Goal: Task Accomplishment & Management: Complete application form

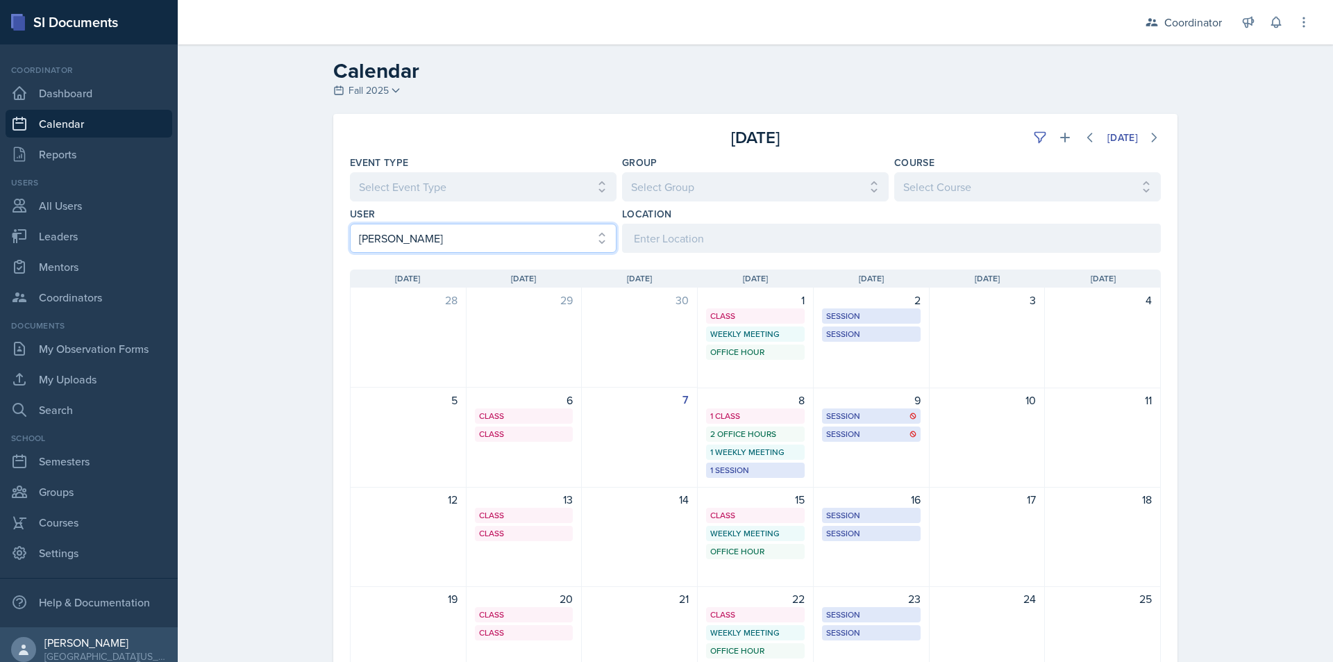
click at [495, 234] on select "Select User All [PERSON_NAME] [PERSON_NAME] [PERSON_NAME] [PERSON_NAME] [PERSON…" at bounding box center [483, 238] width 267 height 29
select select "2c96bd30-d78e-4fed-960a-654ec0017981"
click at [350, 224] on select "Select User All [PERSON_NAME] [PERSON_NAME] [PERSON_NAME] [PERSON_NAME] [PERSON…" at bounding box center [483, 238] width 267 height 29
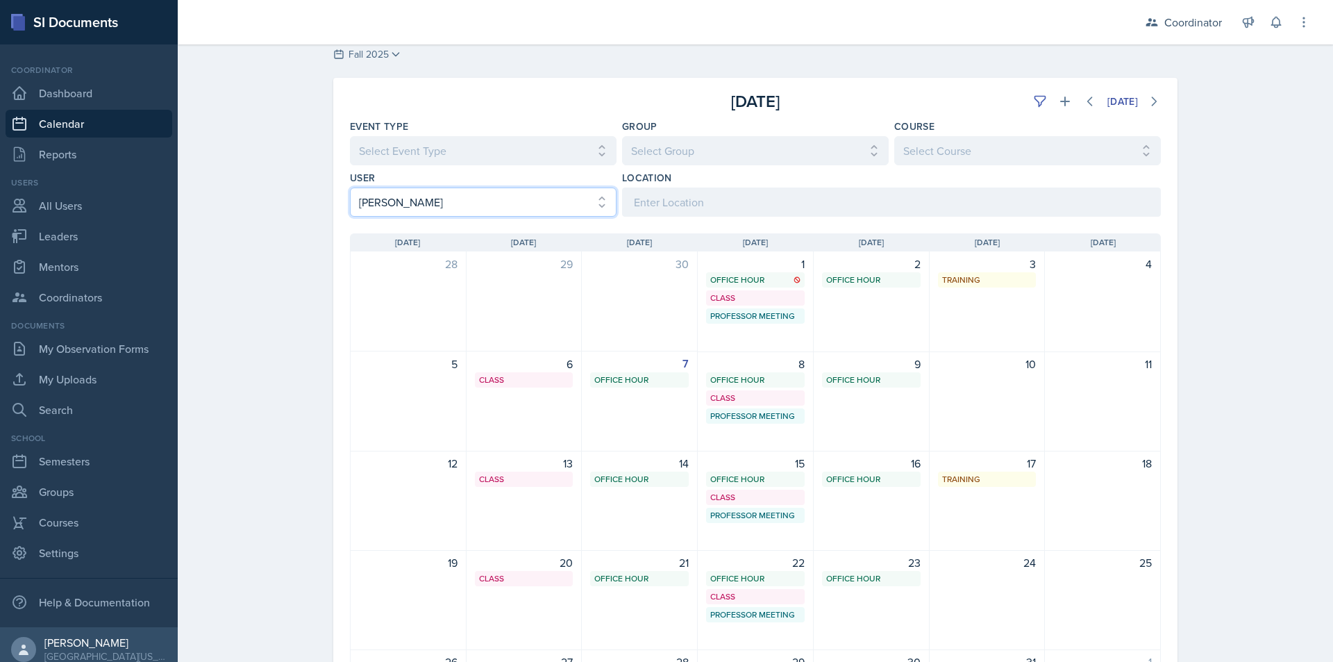
scroll to position [69, 0]
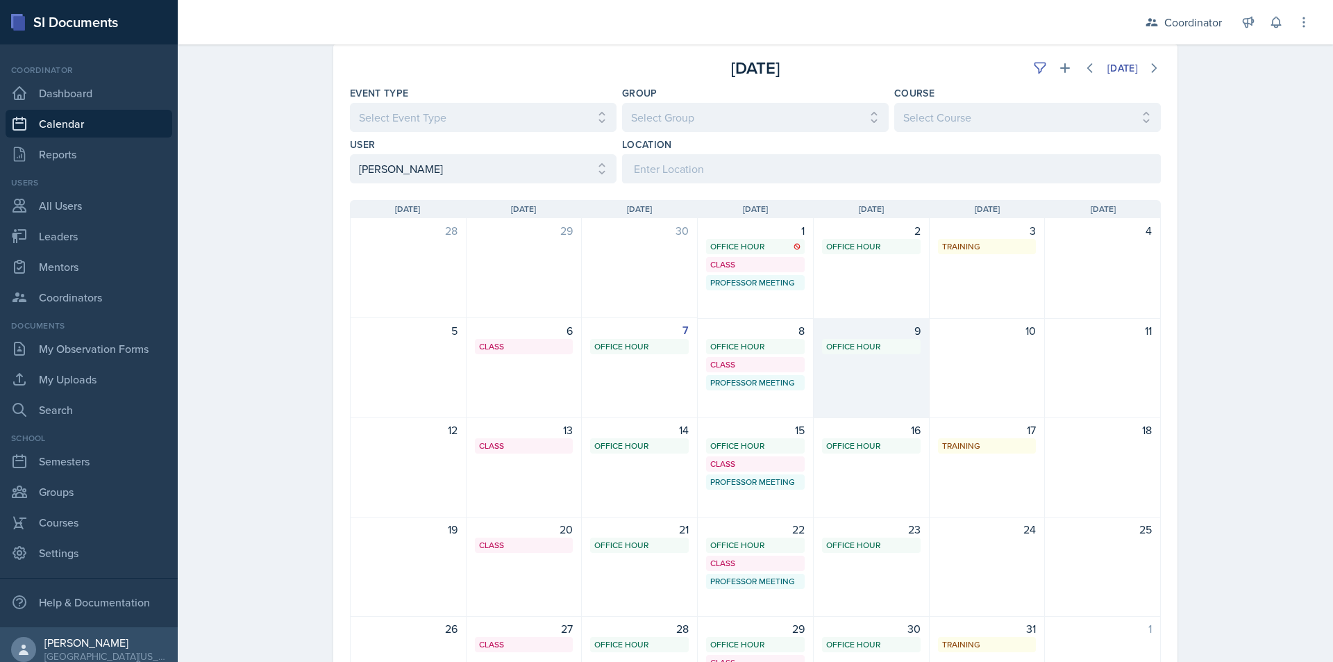
click at [893, 353] on div "Office Hour SSC 9:30 AM - 10:30 AM" at bounding box center [871, 346] width 99 height 15
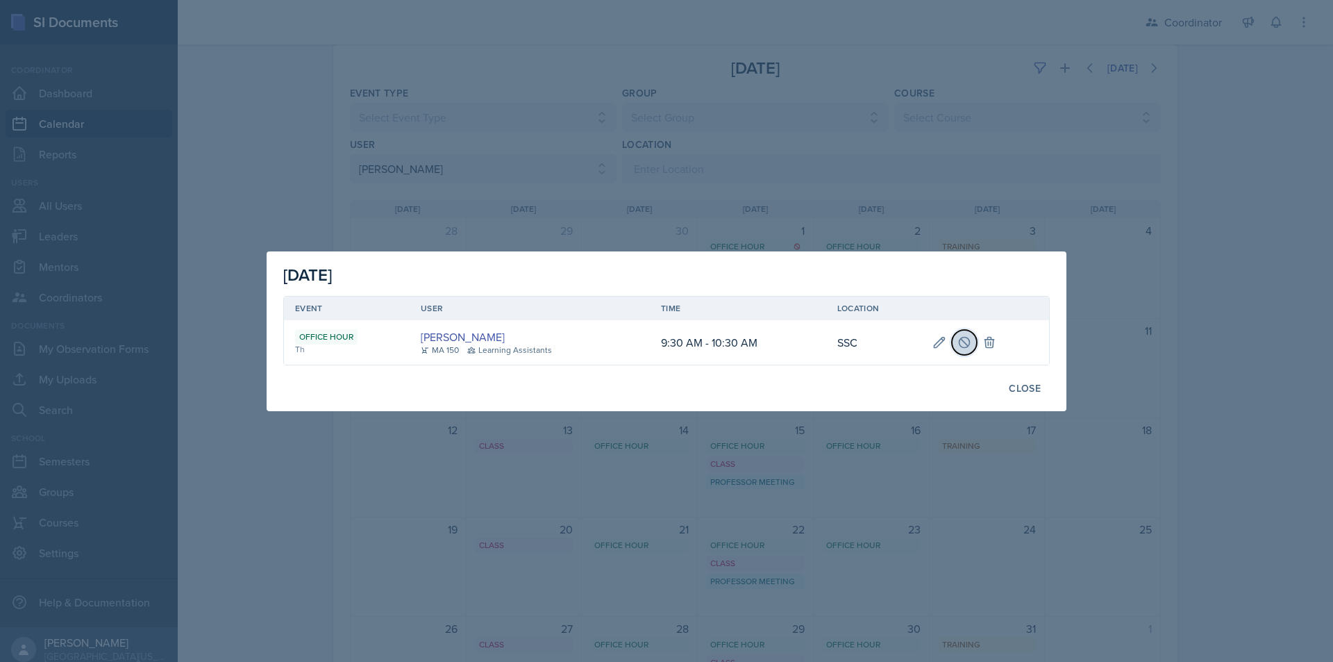
click at [955, 346] on button at bounding box center [964, 342] width 25 height 25
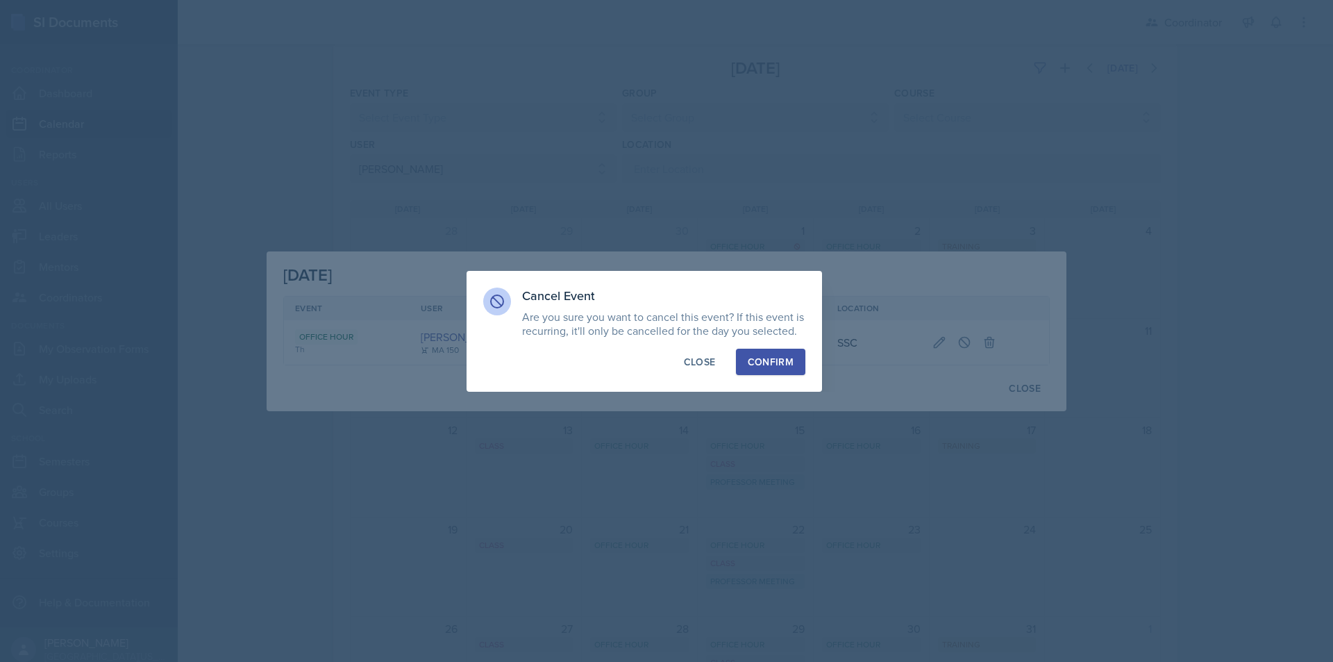
click at [770, 365] on div "Confirm" at bounding box center [771, 362] width 46 height 14
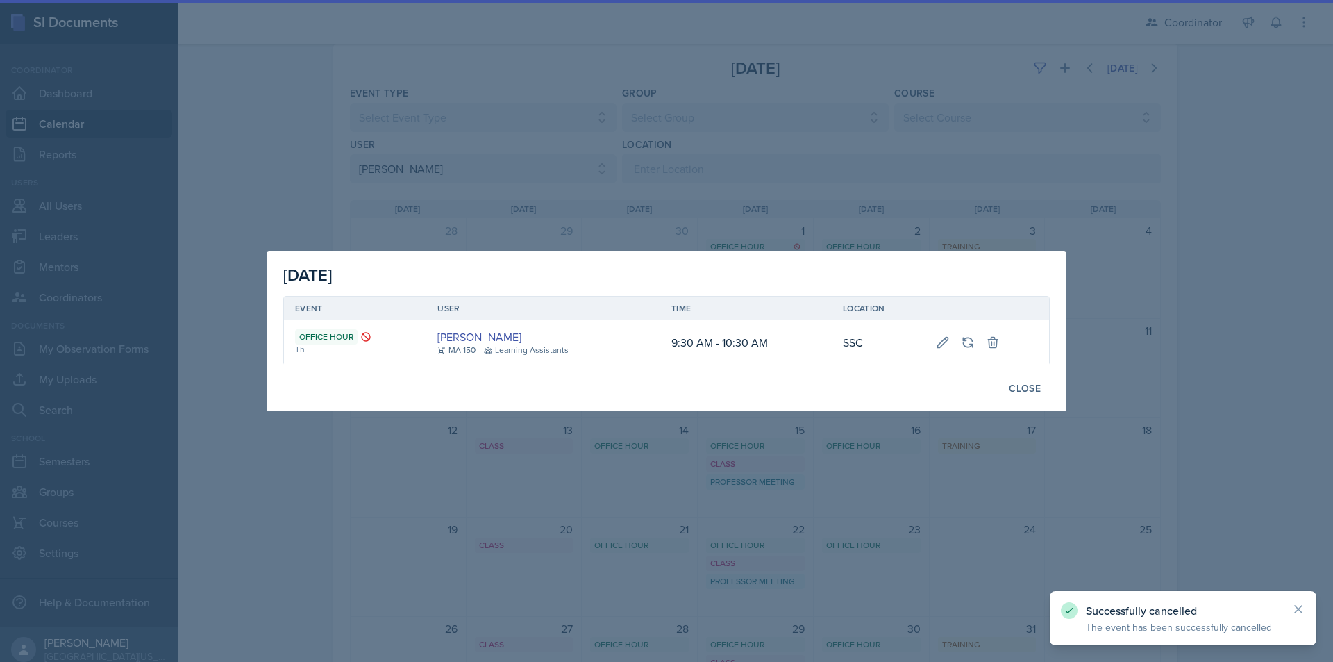
click at [1023, 390] on div "Close" at bounding box center [1025, 388] width 32 height 11
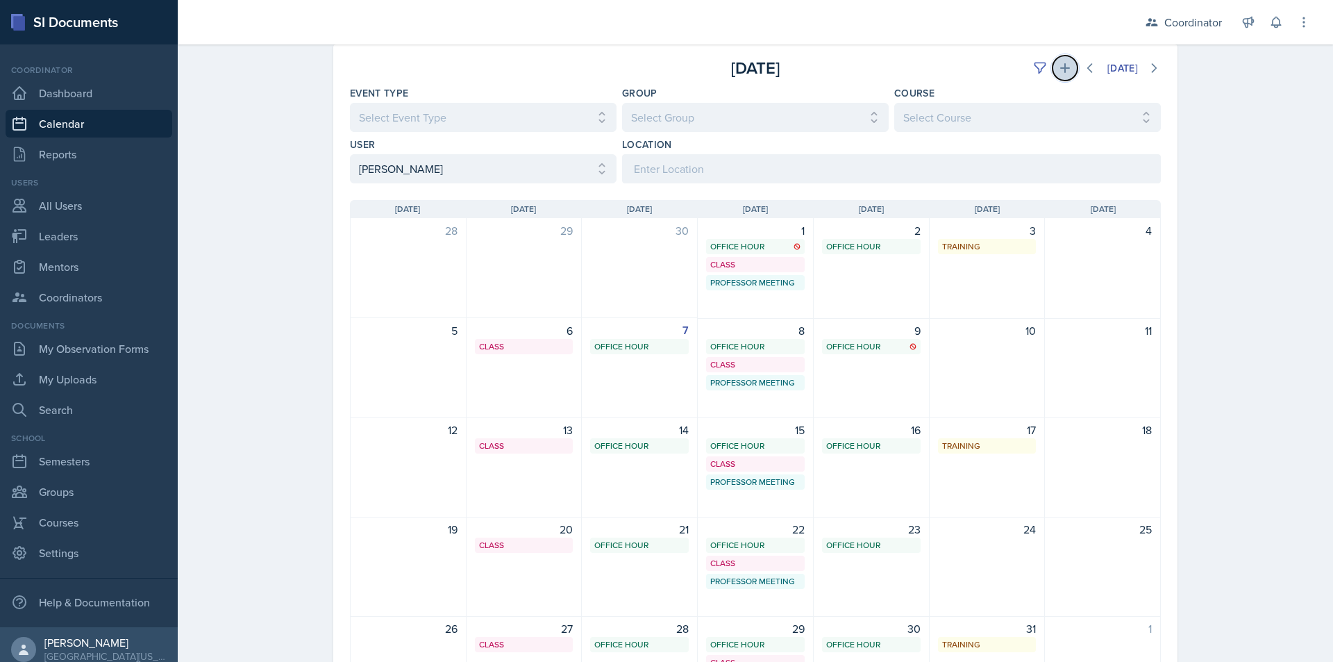
click at [1058, 66] on icon at bounding box center [1065, 68] width 14 height 14
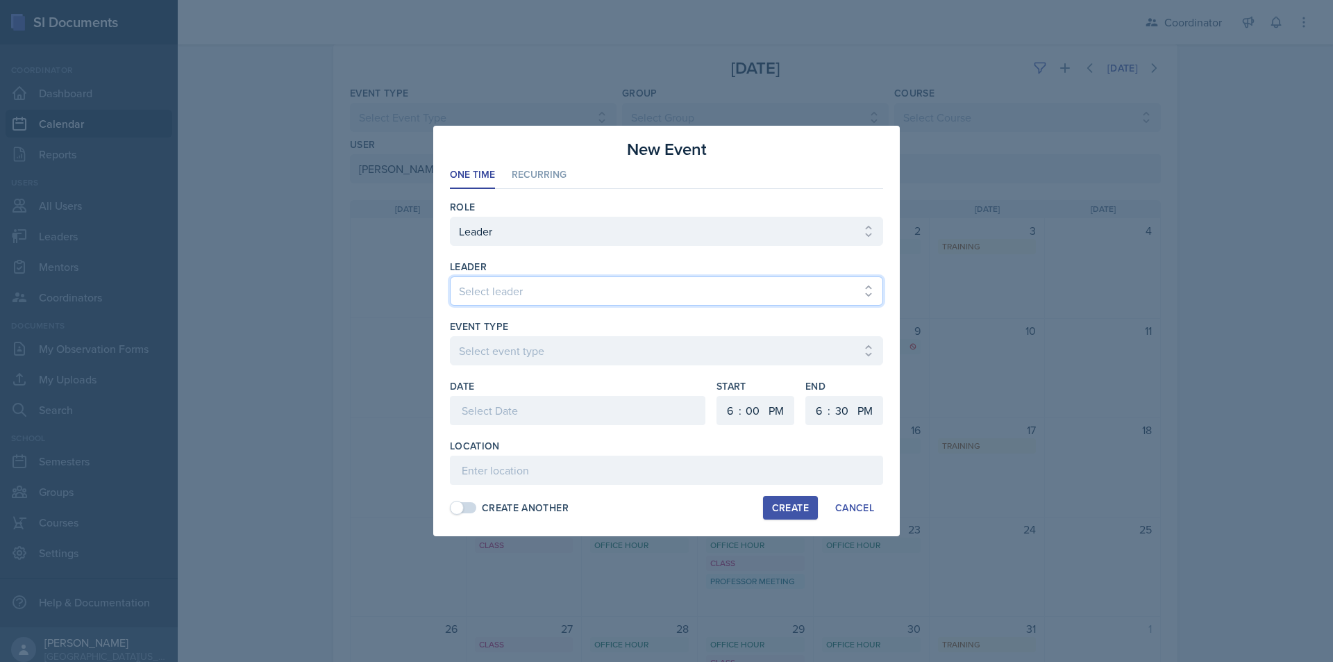
click at [589, 283] on select "Select leader [PERSON_NAME] [PERSON_NAME] [PERSON_NAME] [PERSON_NAME] [PERSON_N…" at bounding box center [666, 290] width 433 height 29
select select "f19245a4-84c1-4d83-8a87-ead3e55c9038"
click at [450, 276] on select "Select leader [PERSON_NAME] [PERSON_NAME] [PERSON_NAME] [PERSON_NAME] [PERSON_N…" at bounding box center [666, 290] width 433 height 29
drag, startPoint x: 542, startPoint y: 349, endPoint x: 542, endPoint y: 357, distance: 7.6
click at [542, 349] on select "Select event type Admin Office Hour Cal Workshop Class Class Announcement LA Pe…" at bounding box center [666, 350] width 433 height 29
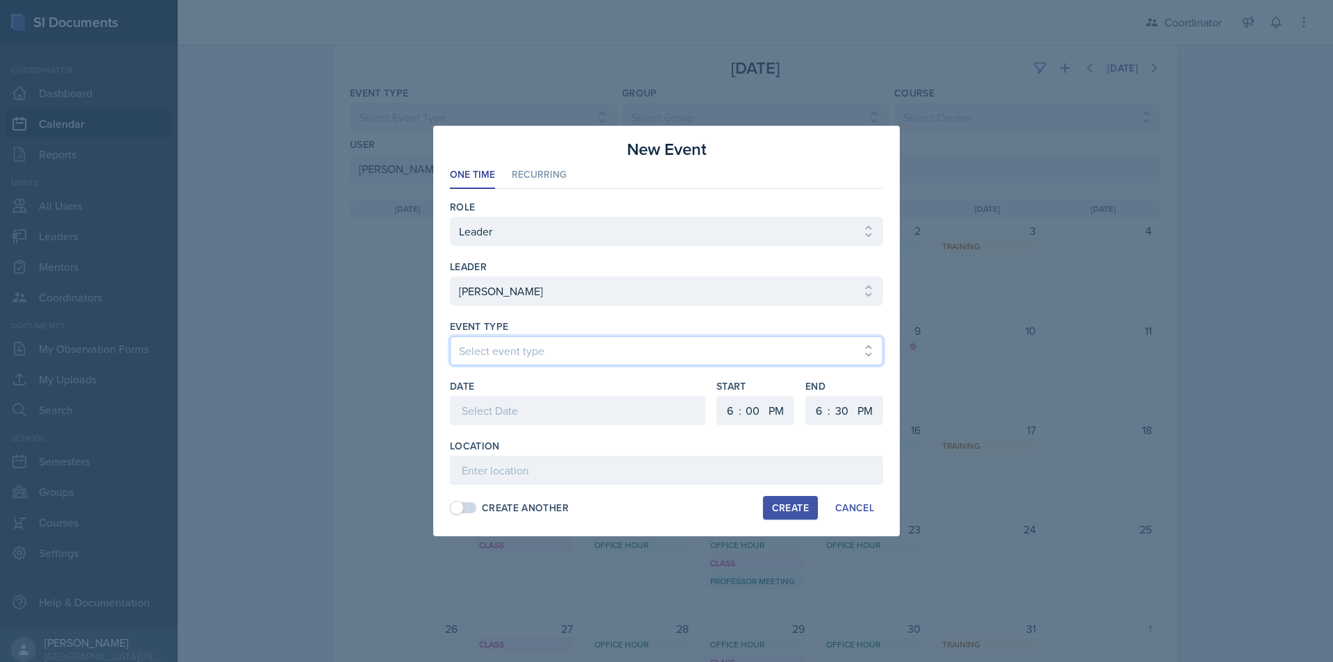
select select "711e3089-b526-4ace-8ef7-b628edcb7570"
click at [450, 336] on select "Select event type Admin Office Hour Cal Workshop Class Class Announcement LA Pe…" at bounding box center [666, 350] width 433 height 29
click at [541, 408] on div at bounding box center [578, 410] width 256 height 29
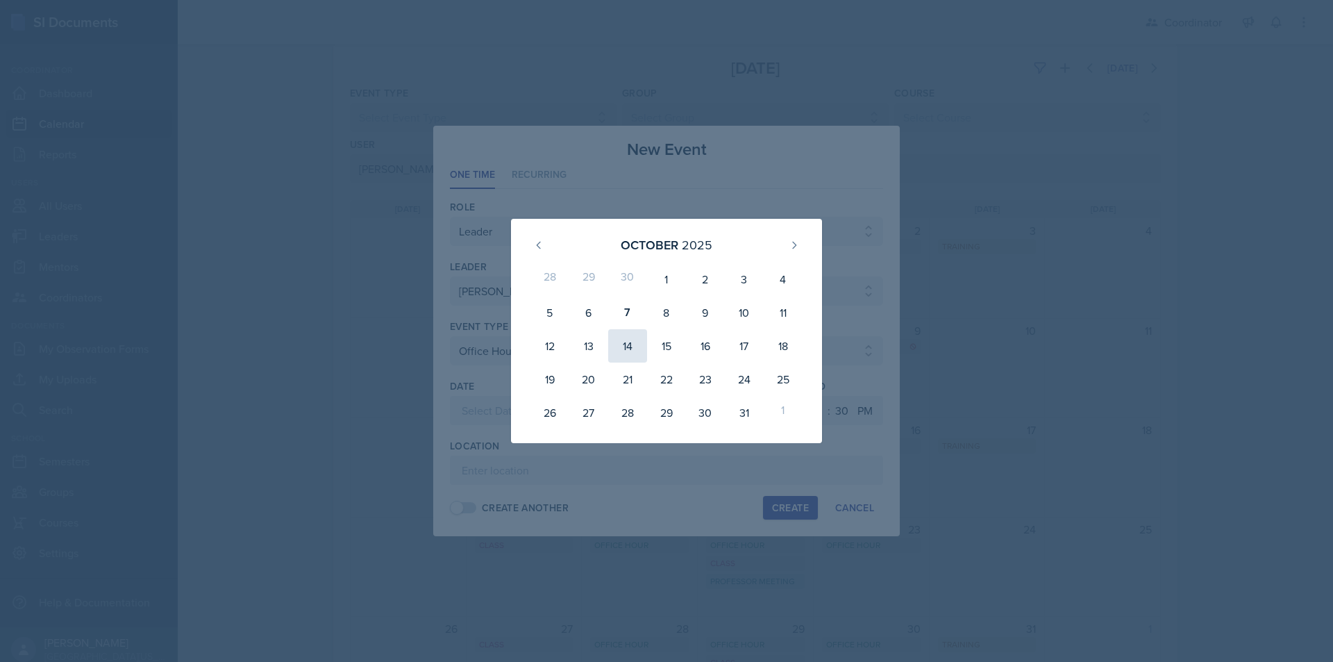
click at [635, 347] on div "14" at bounding box center [627, 345] width 39 height 33
type input "[DATE]"
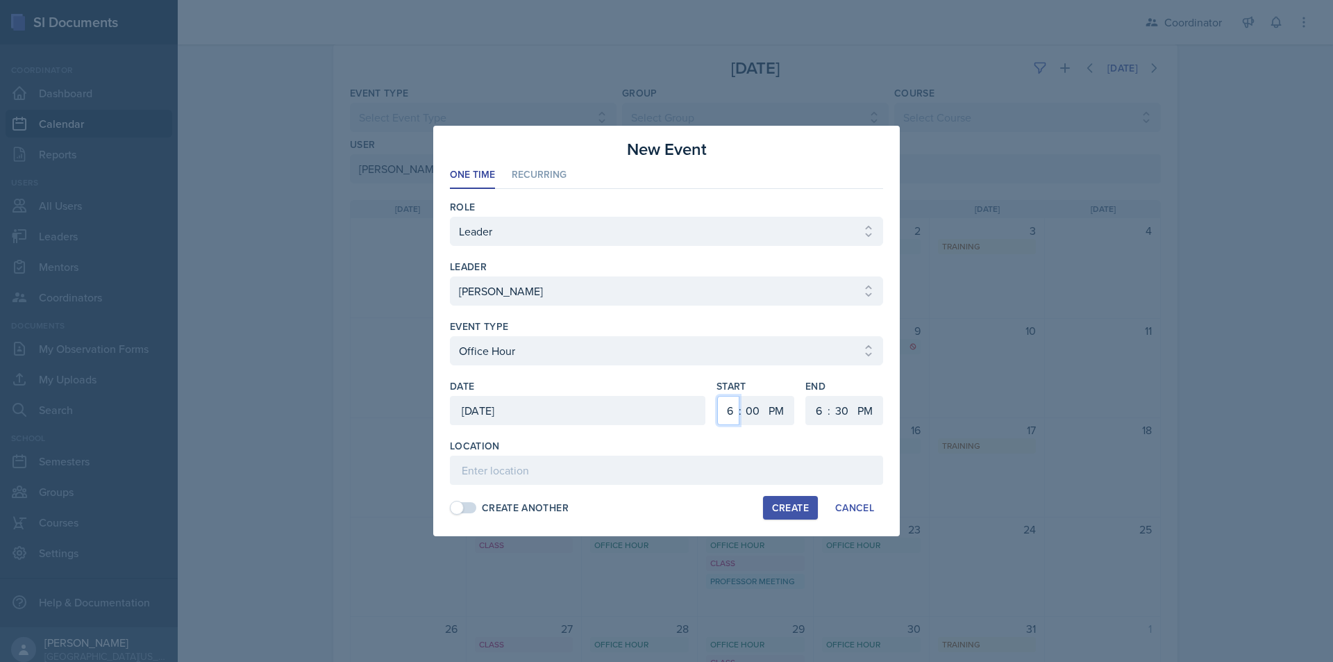
click at [726, 412] on select "1 2 3 4 5 6 7 8 9 10 11 12" at bounding box center [728, 410] width 22 height 29
select select "5"
click at [717, 396] on select "1 2 3 4 5 6 7 8 9 10 11 12" at bounding box center [728, 410] width 22 height 29
click at [847, 409] on select "00 05 10 15 20 25 30 35 40 45 50 55" at bounding box center [842, 410] width 22 height 29
select select "0"
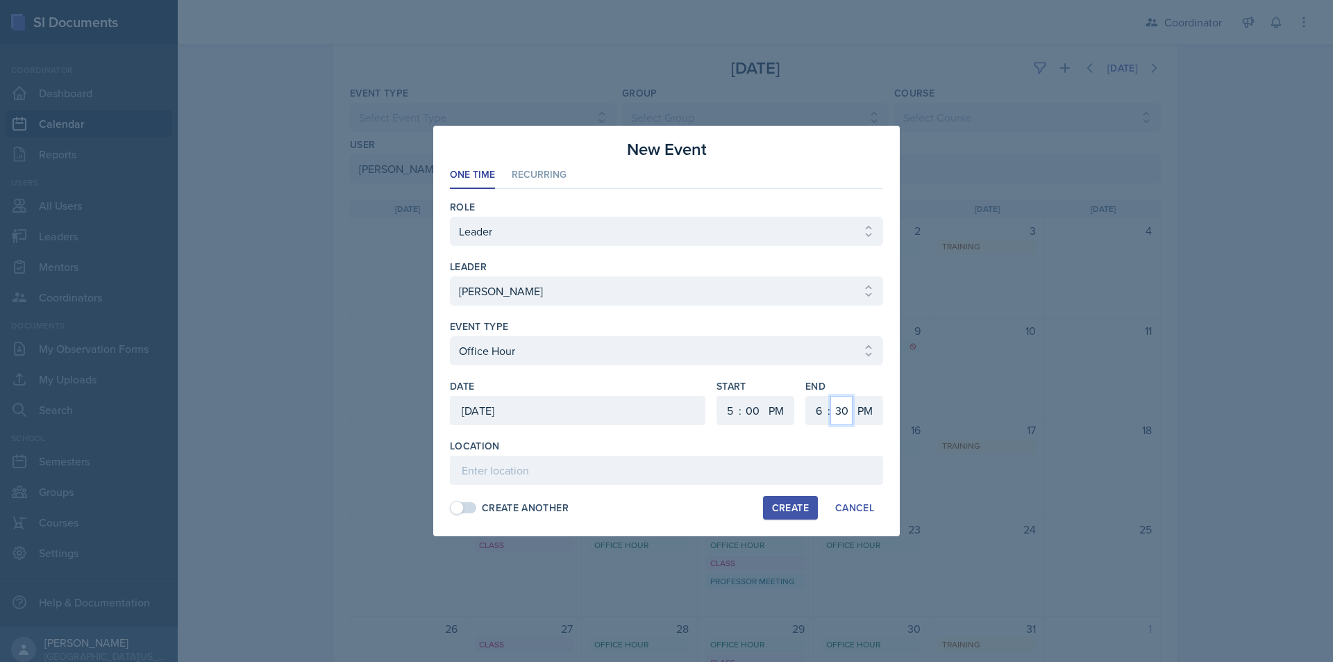
click at [831, 396] on select "00 05 10 15 20 25 30 35 40 45 50 55" at bounding box center [842, 410] width 22 height 29
click at [780, 470] on input at bounding box center [666, 470] width 433 height 29
type input "SSC"
click at [779, 509] on div "Create" at bounding box center [790, 507] width 37 height 11
select select
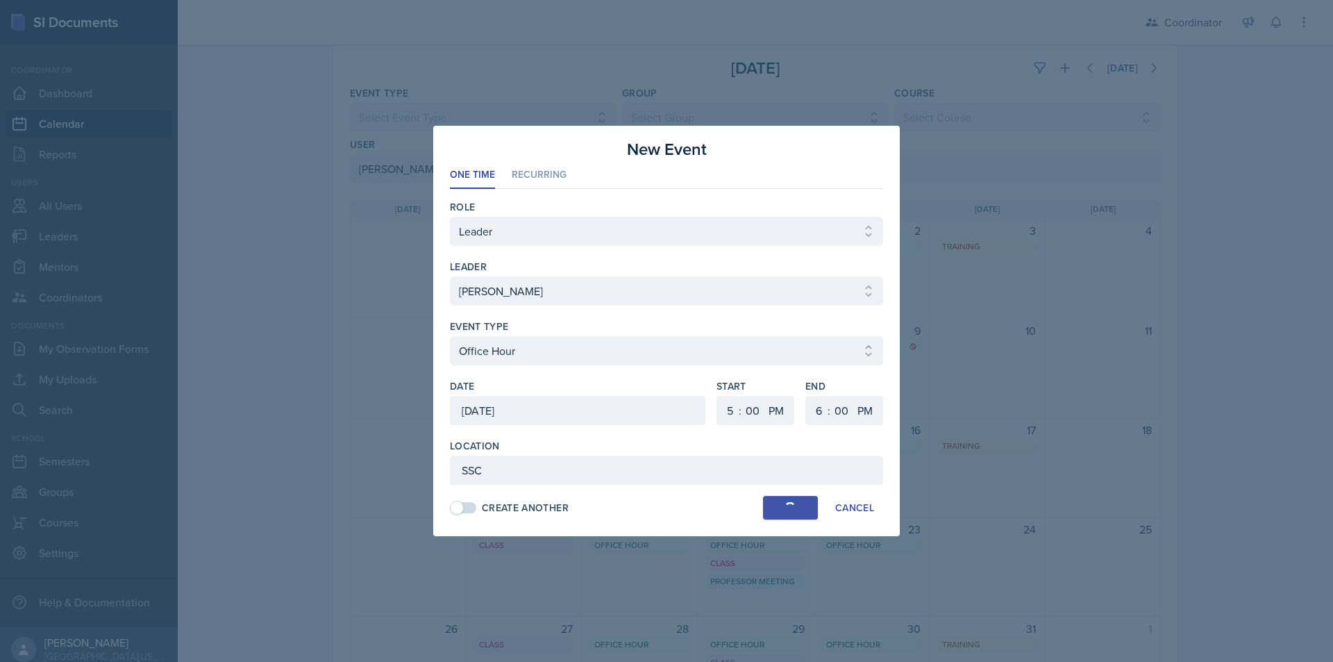
select select
select select "6"
select select "30"
